Goal: Transaction & Acquisition: Purchase product/service

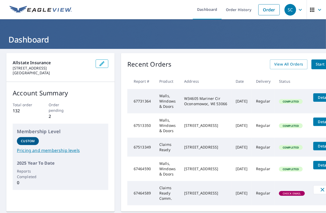
scroll to position [0, 31]
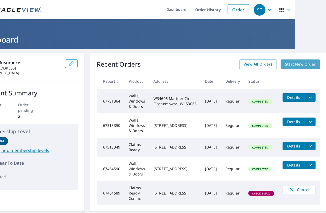
click at [289, 61] on span "Start New Order" at bounding box center [300, 64] width 31 height 7
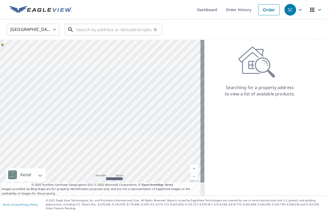
click at [89, 29] on input "text" at bounding box center [113, 29] width 75 height 15
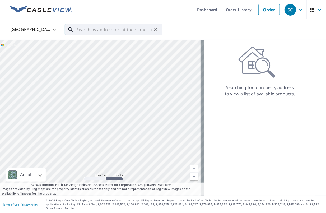
paste input "[STREET_ADDRESS]"
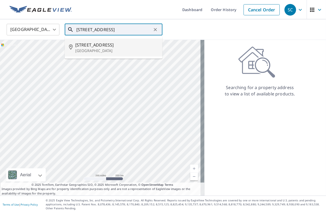
click at [91, 41] on li "[STREET_ADDRESS]" at bounding box center [114, 48] width 98 height 18
type input "[STREET_ADDRESS]"
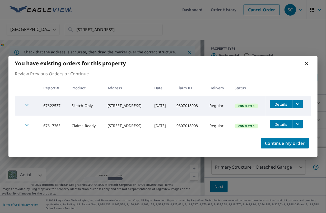
click at [300, 106] on icon "filesDropdownBtn-67622537" at bounding box center [297, 104] width 6 height 6
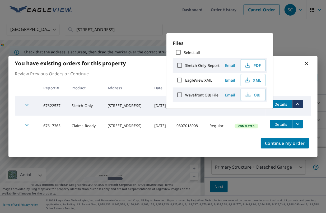
click at [303, 124] on button "filesDropdownBtn-67617365" at bounding box center [297, 124] width 11 height 8
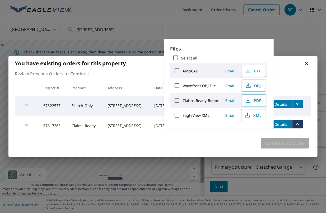
click at [284, 146] on span "Continue my order" at bounding box center [285, 142] width 40 height 7
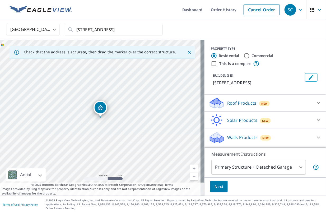
click at [315, 136] on icon at bounding box center [318, 137] width 6 height 6
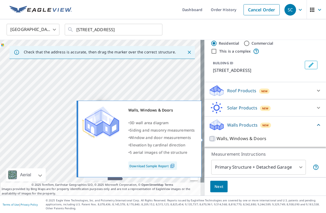
click at [208, 138] on input "Walls, Windows & Doors" at bounding box center [212, 138] width 8 height 6
checkbox input "true"
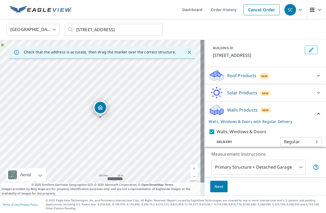
scroll to position [32, 0]
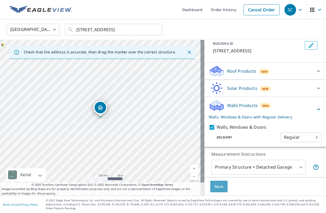
click at [214, 186] on span "Next" at bounding box center [218, 186] width 9 height 7
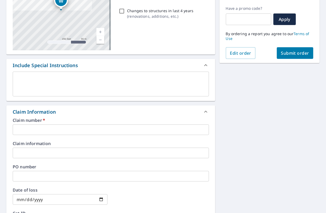
scroll to position [92, 0]
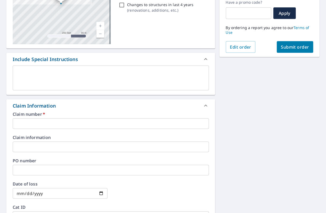
click at [35, 123] on input "text" at bounding box center [111, 123] width 196 height 11
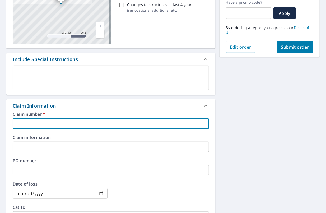
paste input "0807018908"
type input "0807018908"
click at [250, 99] on div "[STREET_ADDRESS] Aerial Road A standard road map Aerial A detailed look from ab…" at bounding box center [163, 146] width 326 height 381
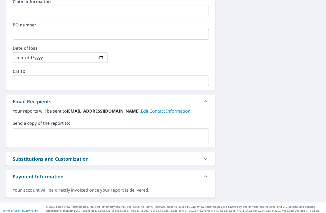
scroll to position [234, 0]
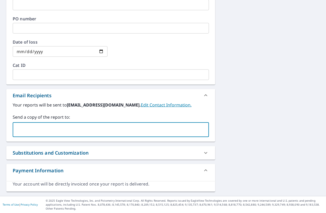
click at [75, 127] on input "text" at bounding box center [106, 130] width 183 height 10
type input "[EMAIL_ADDRESS][DOMAIN_NAME]"
click at [256, 112] on div "[STREET_ADDRESS] Aerial Road A standard road map Aerial A detailed look from ab…" at bounding box center [163, 5] width 326 height 381
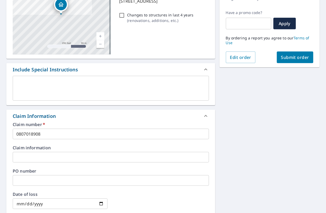
scroll to position [0, 0]
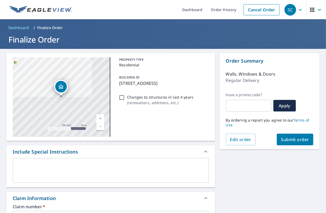
click at [294, 139] on span "Submit order" at bounding box center [295, 139] width 28 height 6
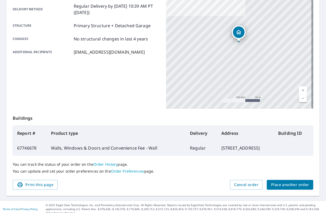
scroll to position [101, 0]
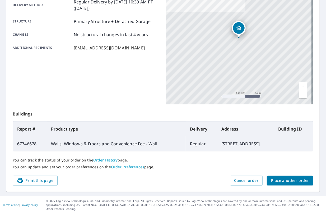
click at [280, 180] on span "Place another order" at bounding box center [290, 180] width 38 height 7
